Goal: Complete application form

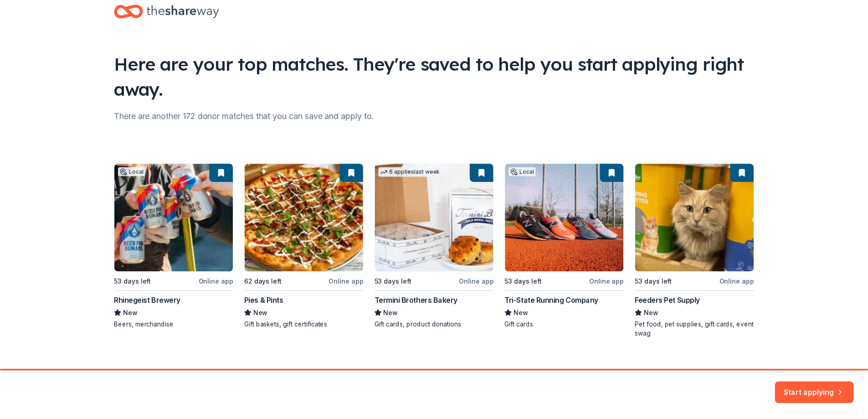
scroll to position [36, 0]
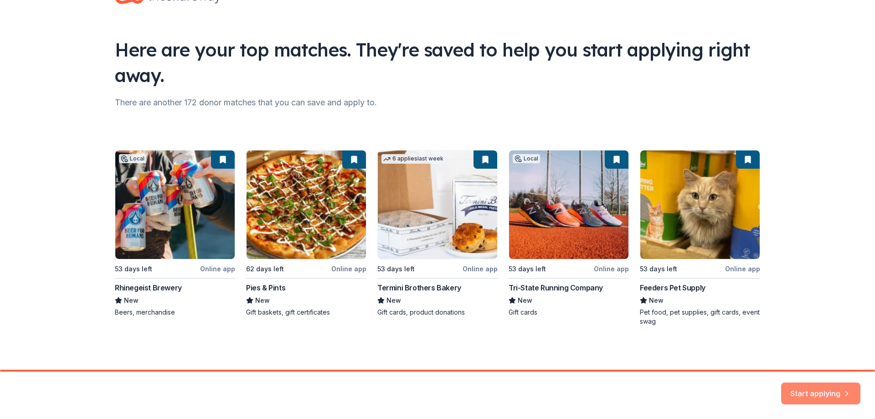
click at [814, 388] on button "Start applying" at bounding box center [820, 388] width 79 height 22
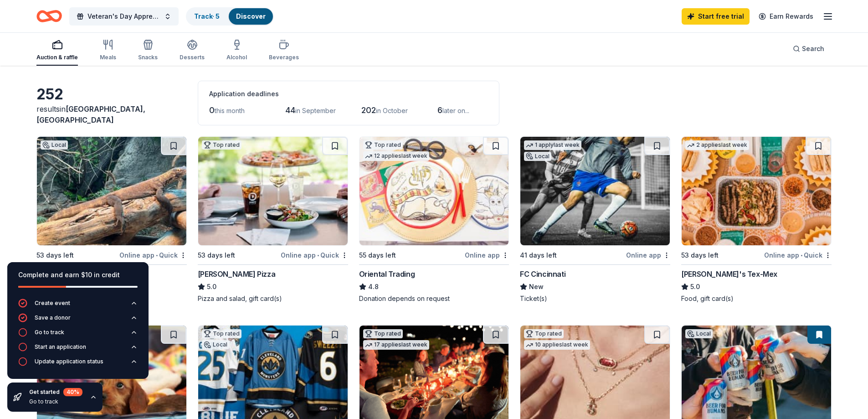
scroll to position [46, 0]
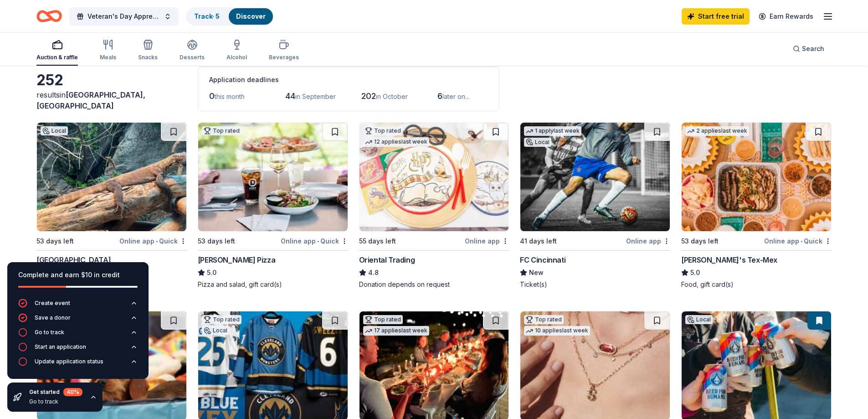
click at [704, 261] on div "[PERSON_NAME]'s Tex-Mex" at bounding box center [729, 259] width 96 height 11
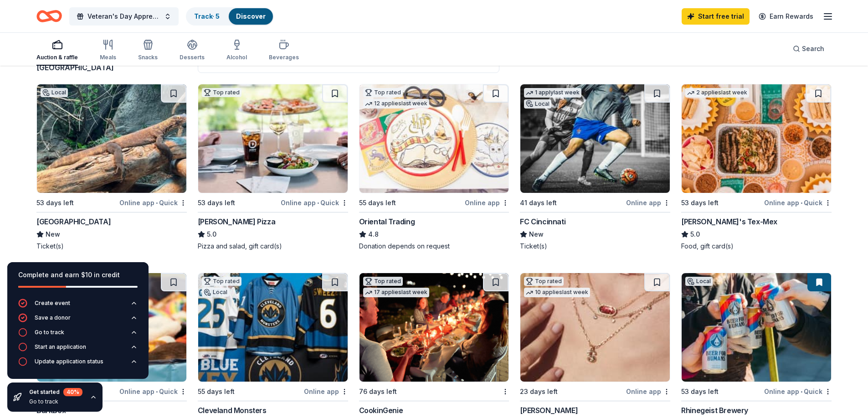
scroll to position [91, 0]
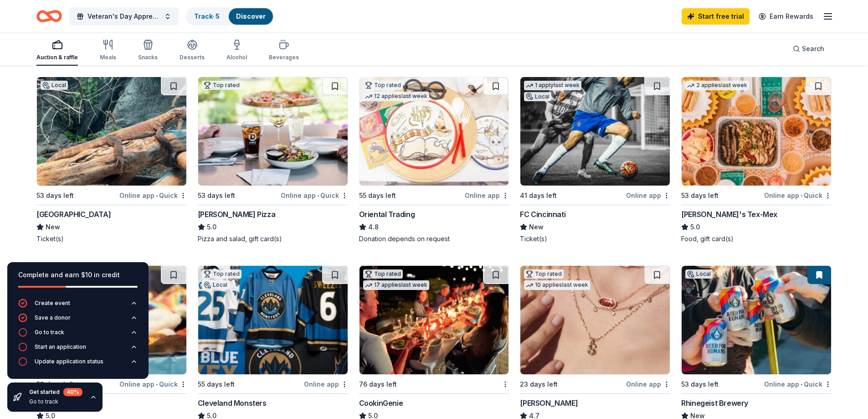
click at [275, 148] on img at bounding box center [273, 131] width 150 height 108
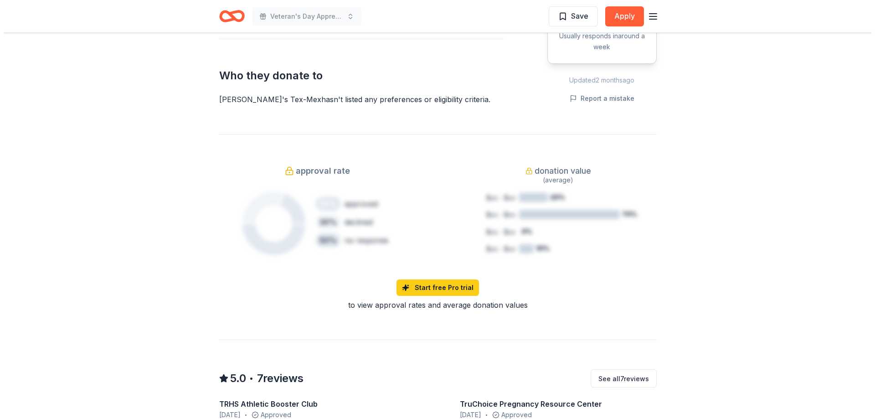
scroll to position [273, 0]
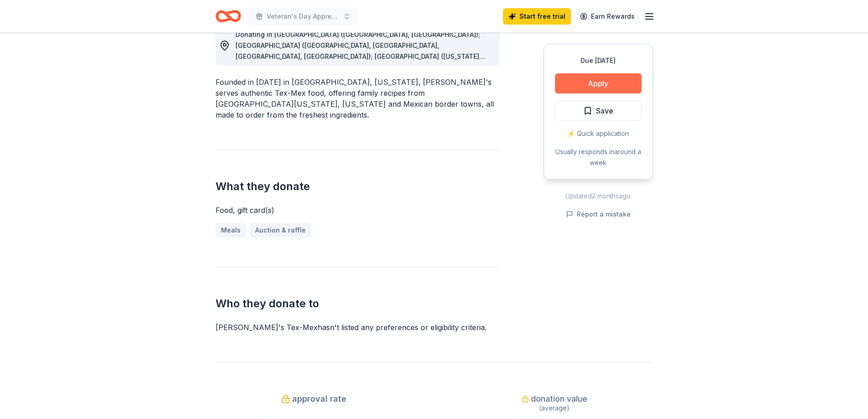
click at [615, 75] on button "Apply" at bounding box center [598, 83] width 87 height 20
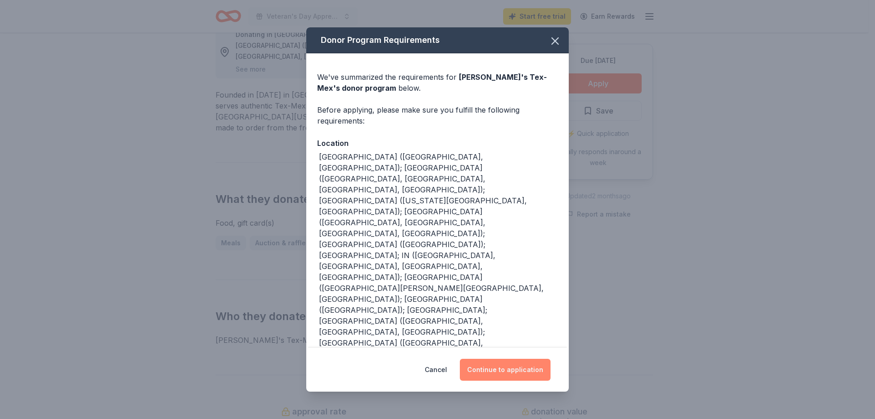
click at [499, 359] on button "Continue to application" at bounding box center [505, 370] width 91 height 22
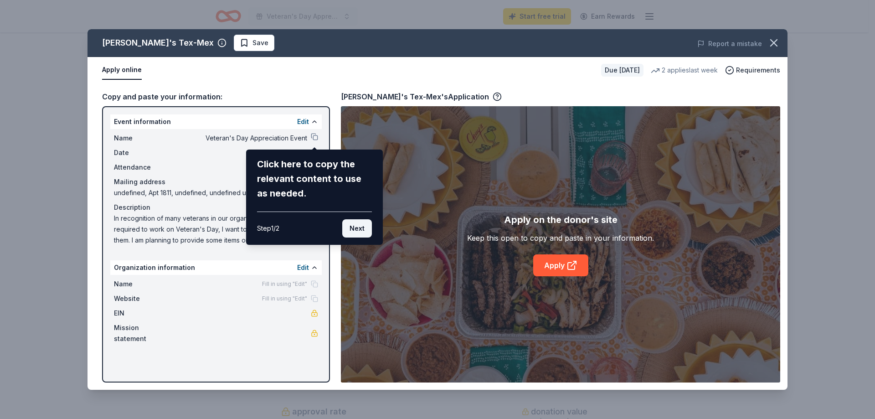
click at [364, 227] on button "Next" at bounding box center [357, 228] width 30 height 18
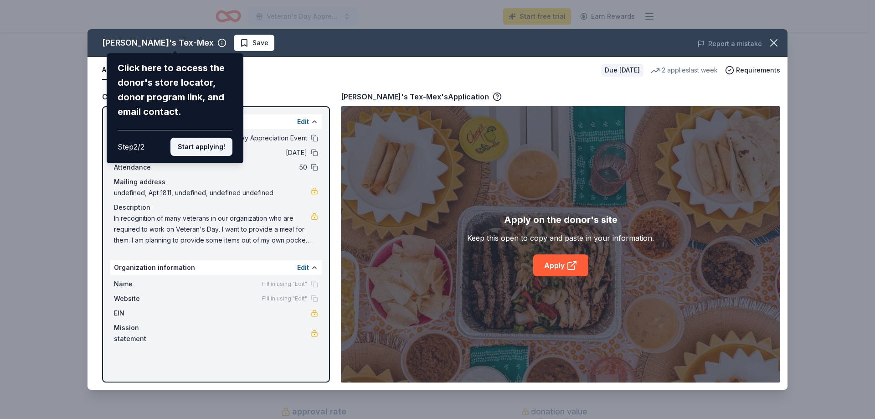
click at [194, 146] on button "Start applying!" at bounding box center [201, 147] width 62 height 18
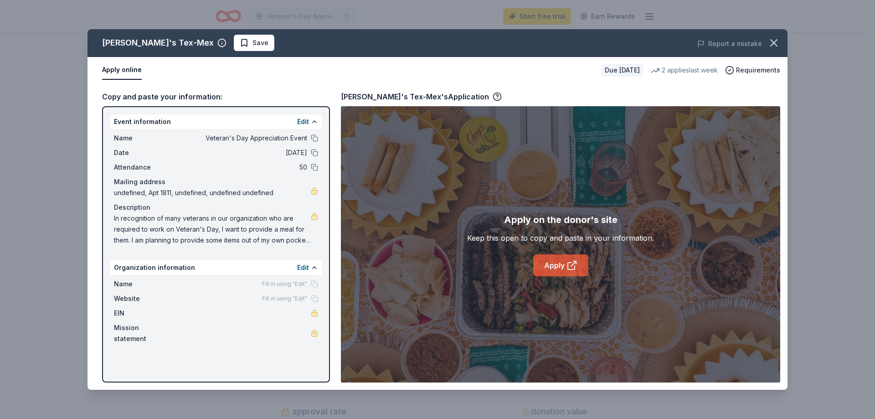
click at [558, 263] on link "Apply" at bounding box center [560, 265] width 55 height 22
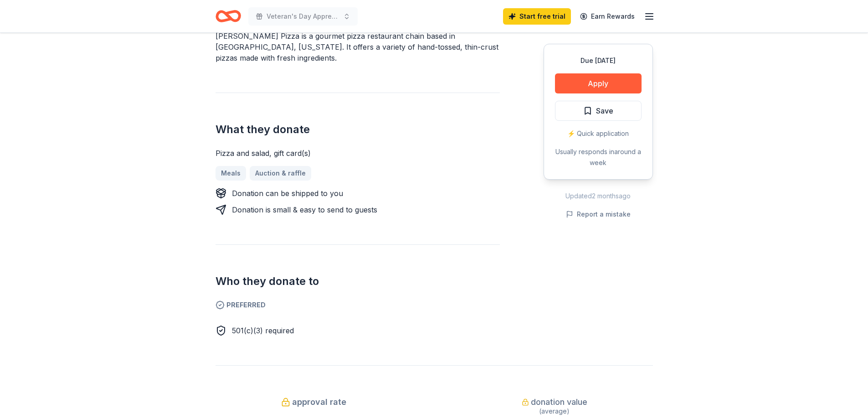
scroll to position [319, 0]
